Goal: Transaction & Acquisition: Obtain resource

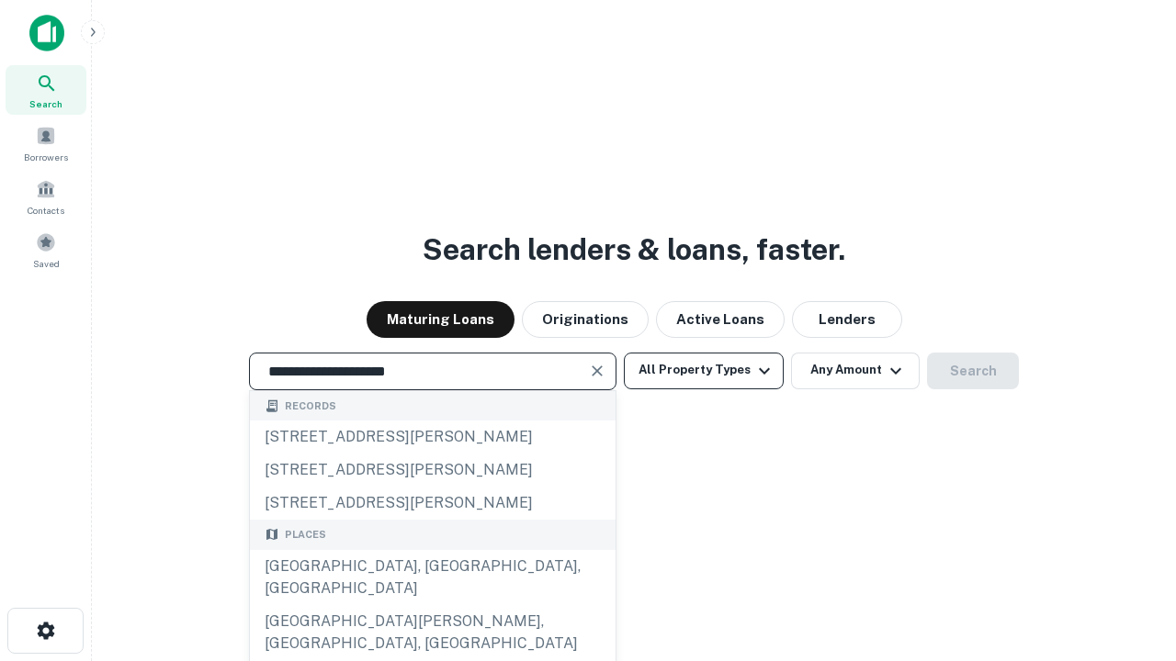
type input "**********"
click at [704, 370] on button "All Property Types" at bounding box center [704, 371] width 160 height 37
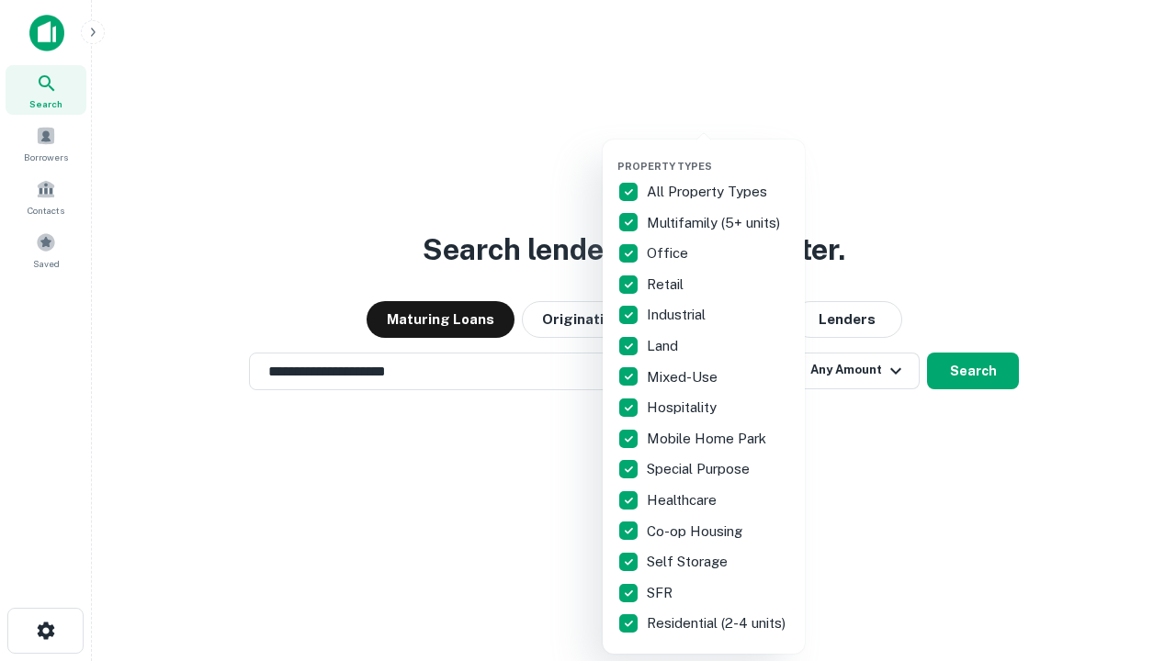
click at [718, 154] on button "button" at bounding box center [718, 154] width 202 height 1
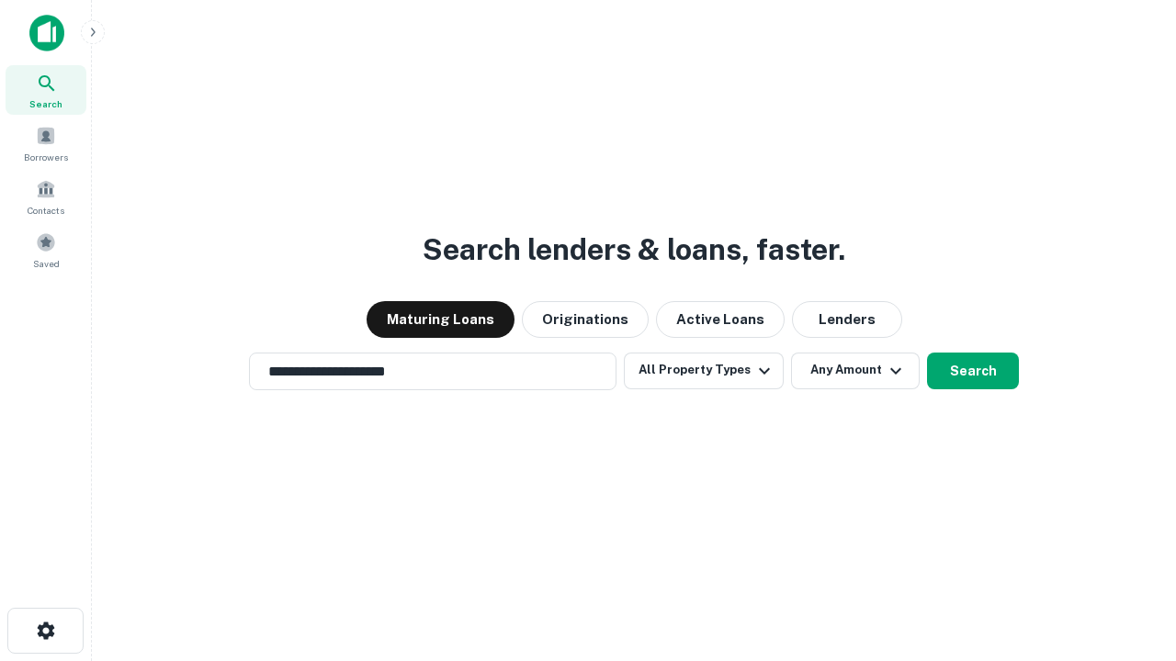
scroll to position [28, 0]
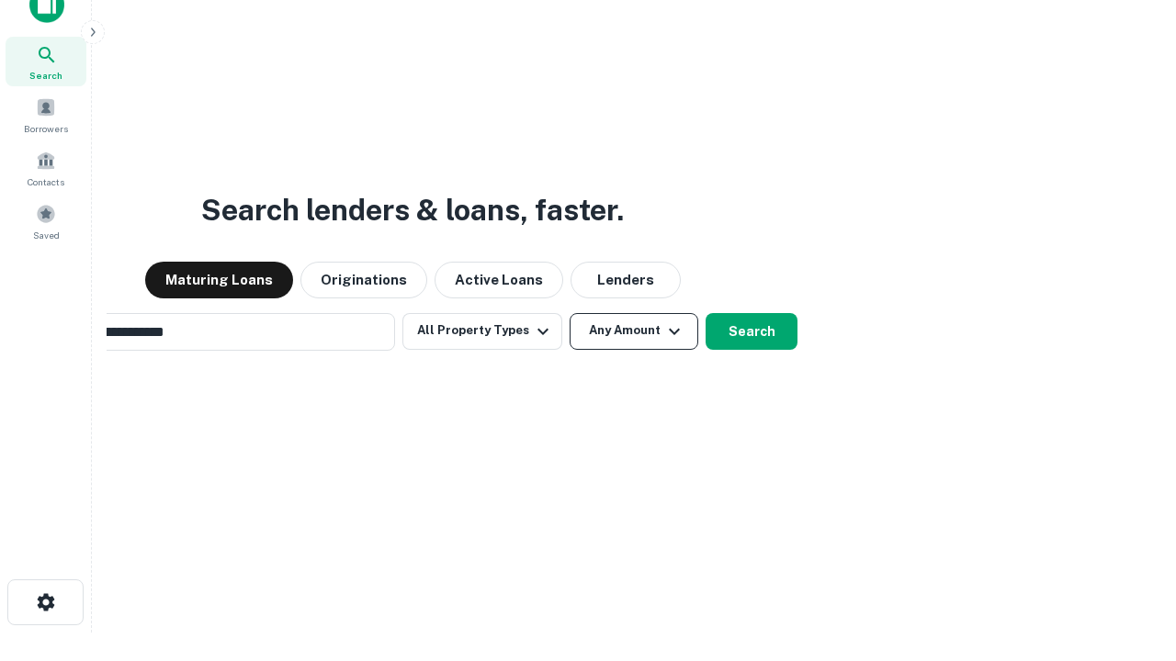
click at [570, 313] on button "Any Amount" at bounding box center [634, 331] width 129 height 37
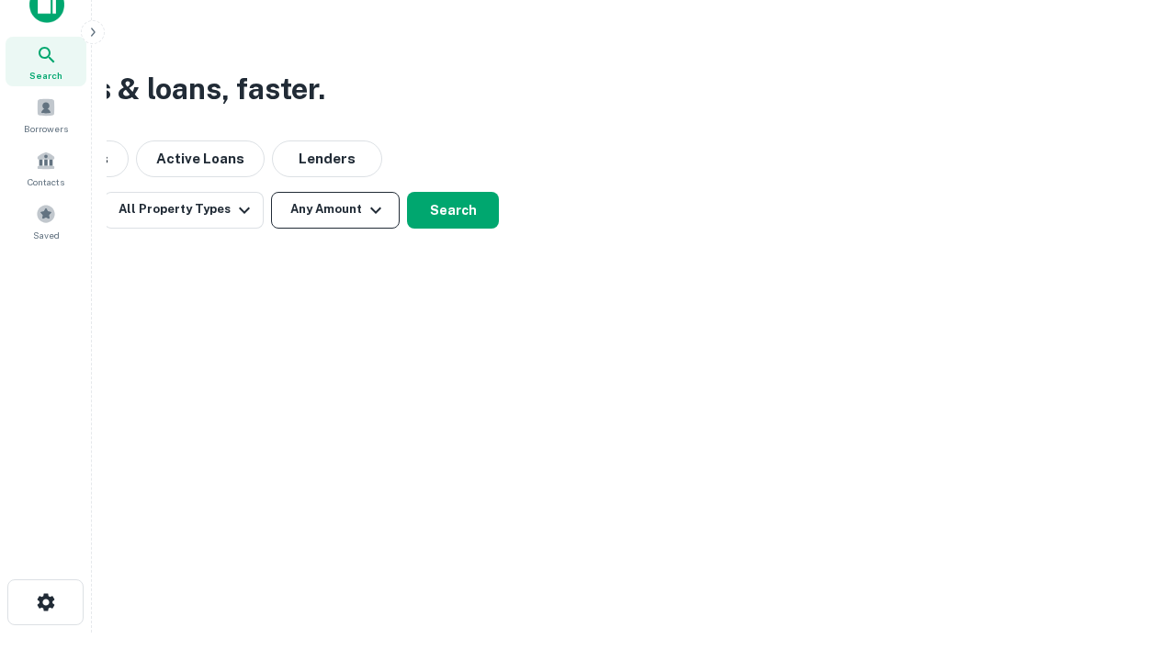
scroll to position [29, 0]
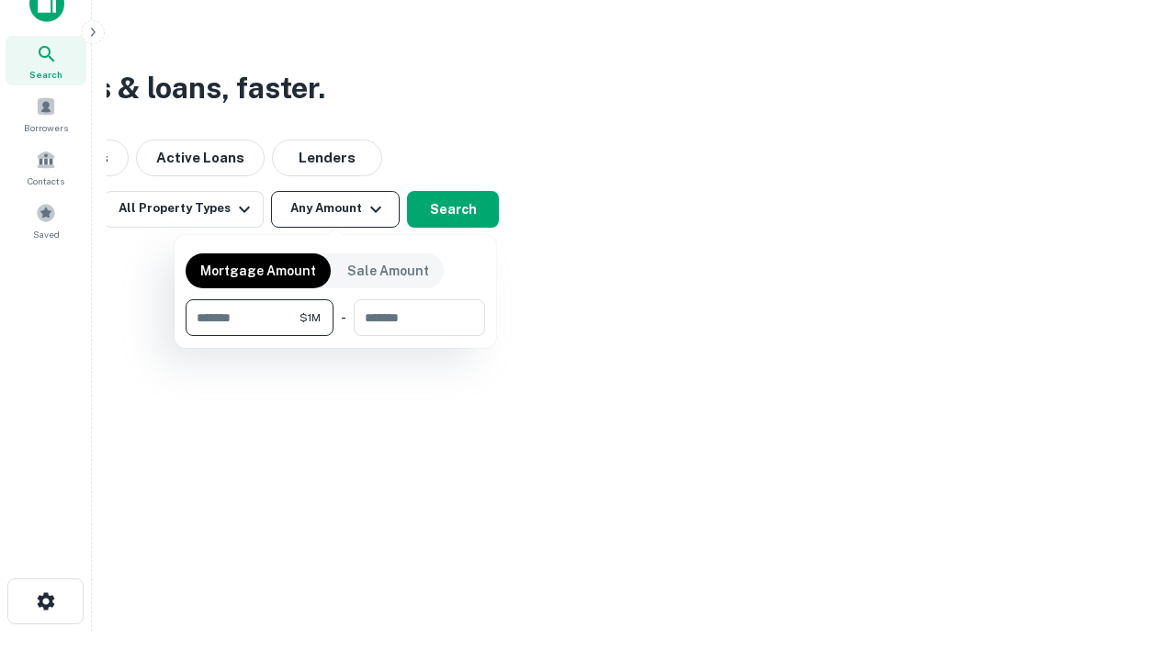
type input "*******"
click at [335, 336] on button "button" at bounding box center [335, 336] width 299 height 1
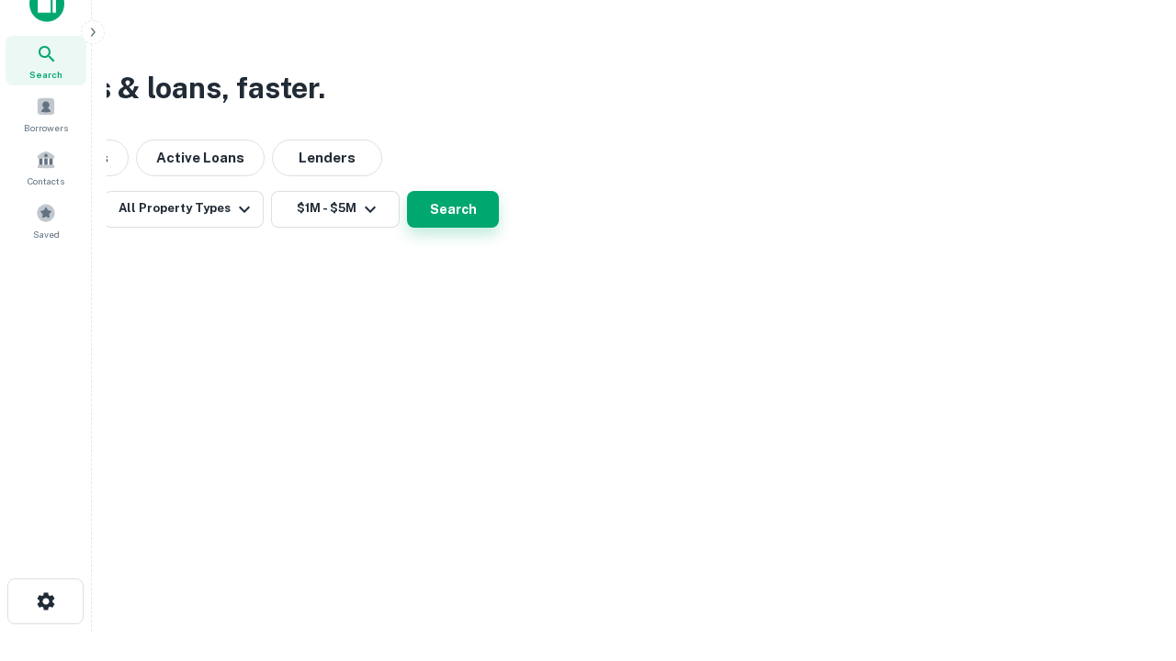
click at [499, 228] on button "Search" at bounding box center [453, 209] width 92 height 37
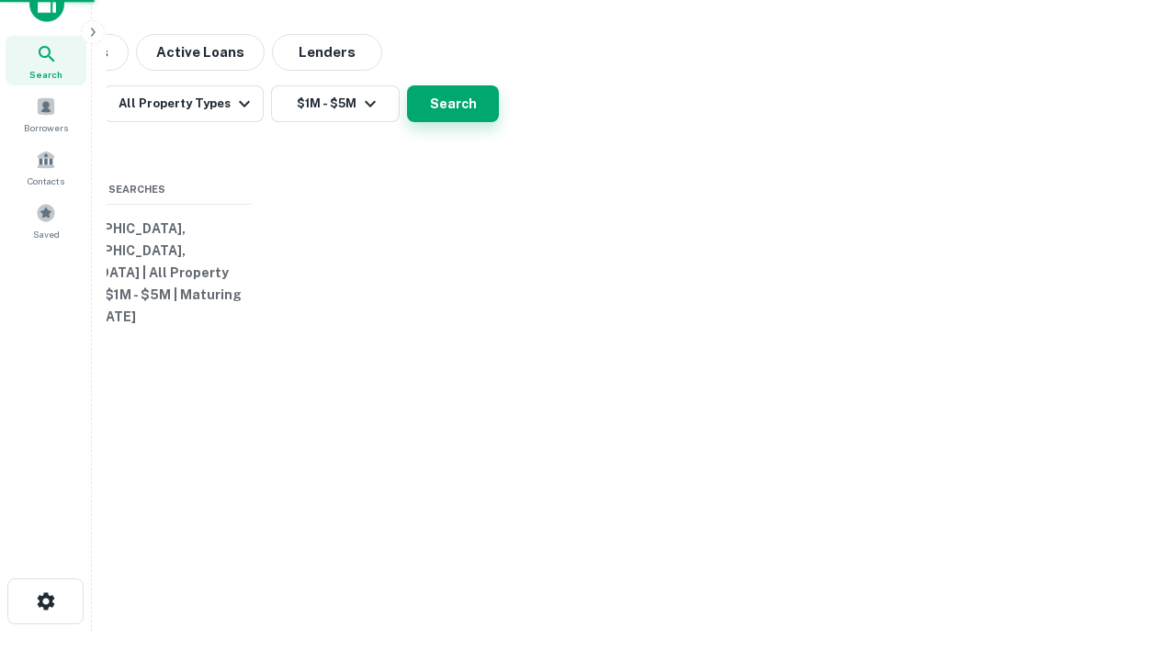
scroll to position [28, 0]
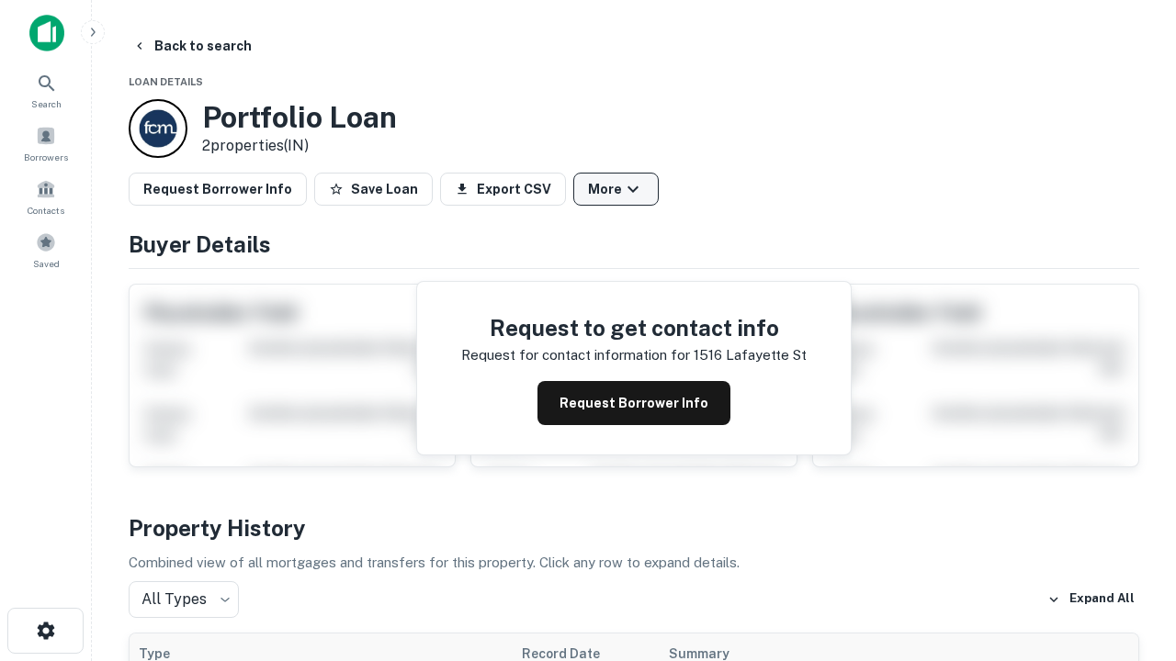
click at [615, 189] on button "More" at bounding box center [615, 189] width 85 height 33
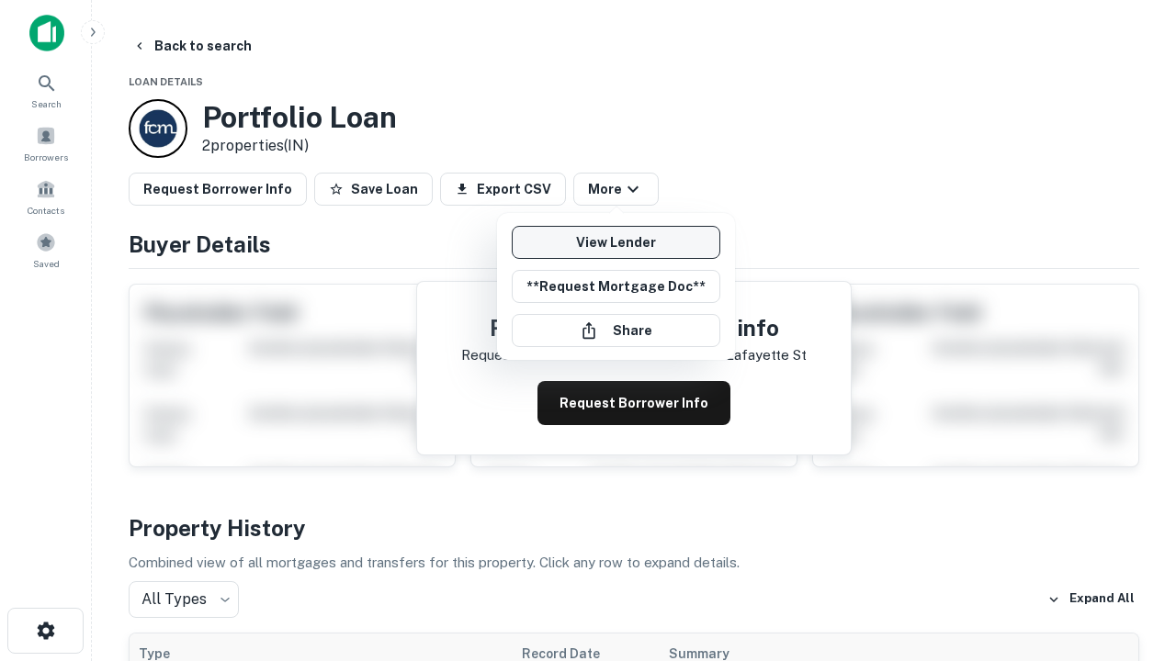
click at [615, 243] on link "View Lender" at bounding box center [616, 242] width 209 height 33
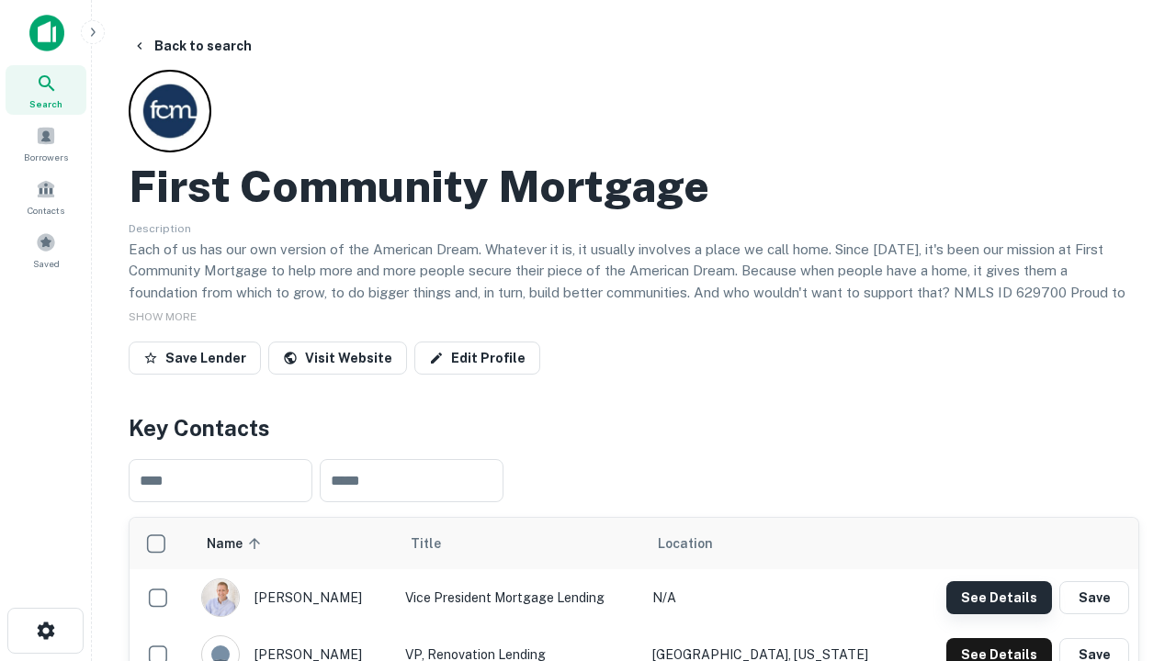
click at [998, 597] on button "See Details" at bounding box center [999, 597] width 106 height 33
click at [45, 631] on icon "button" at bounding box center [46, 631] width 22 height 22
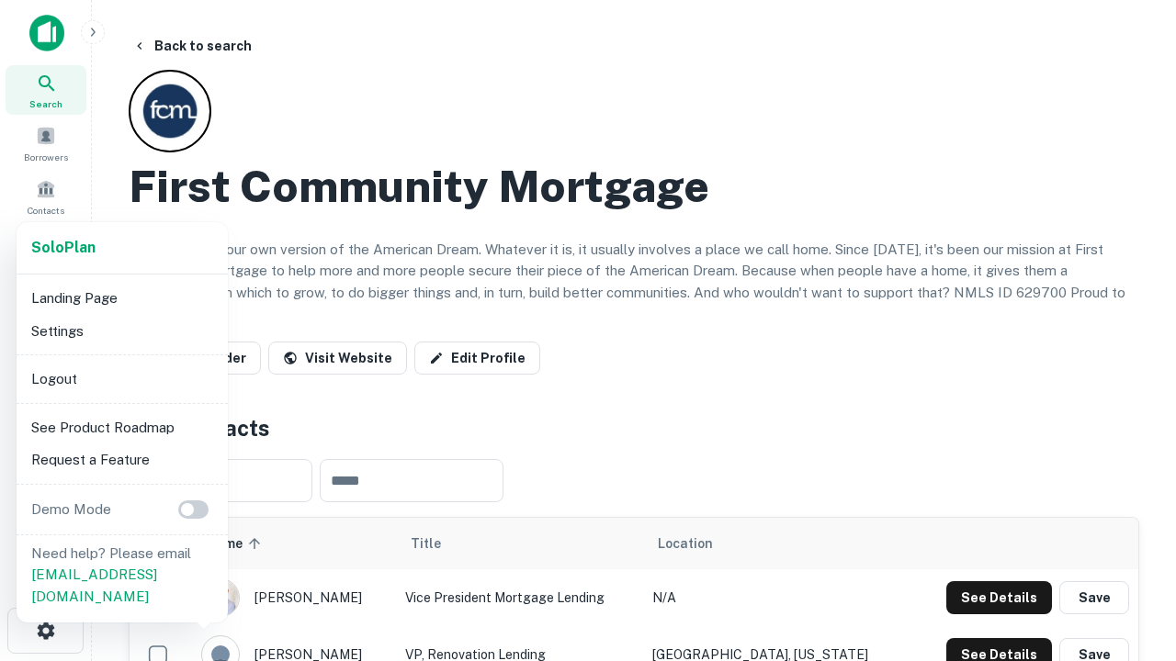
click at [121, 378] on li "Logout" at bounding box center [122, 379] width 197 height 33
